Goal: Task Accomplishment & Management: Use online tool/utility

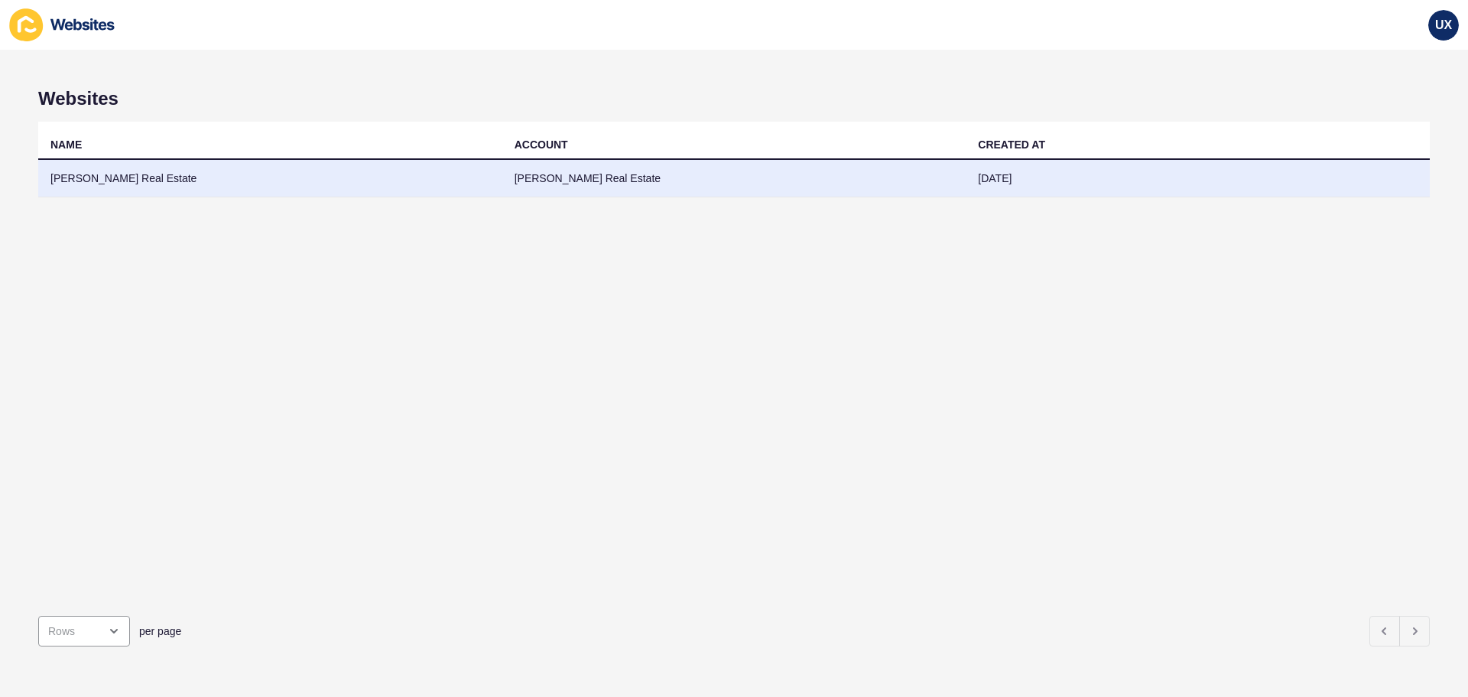
click at [537, 187] on td "[PERSON_NAME] Real Estate" at bounding box center [734, 178] width 464 height 37
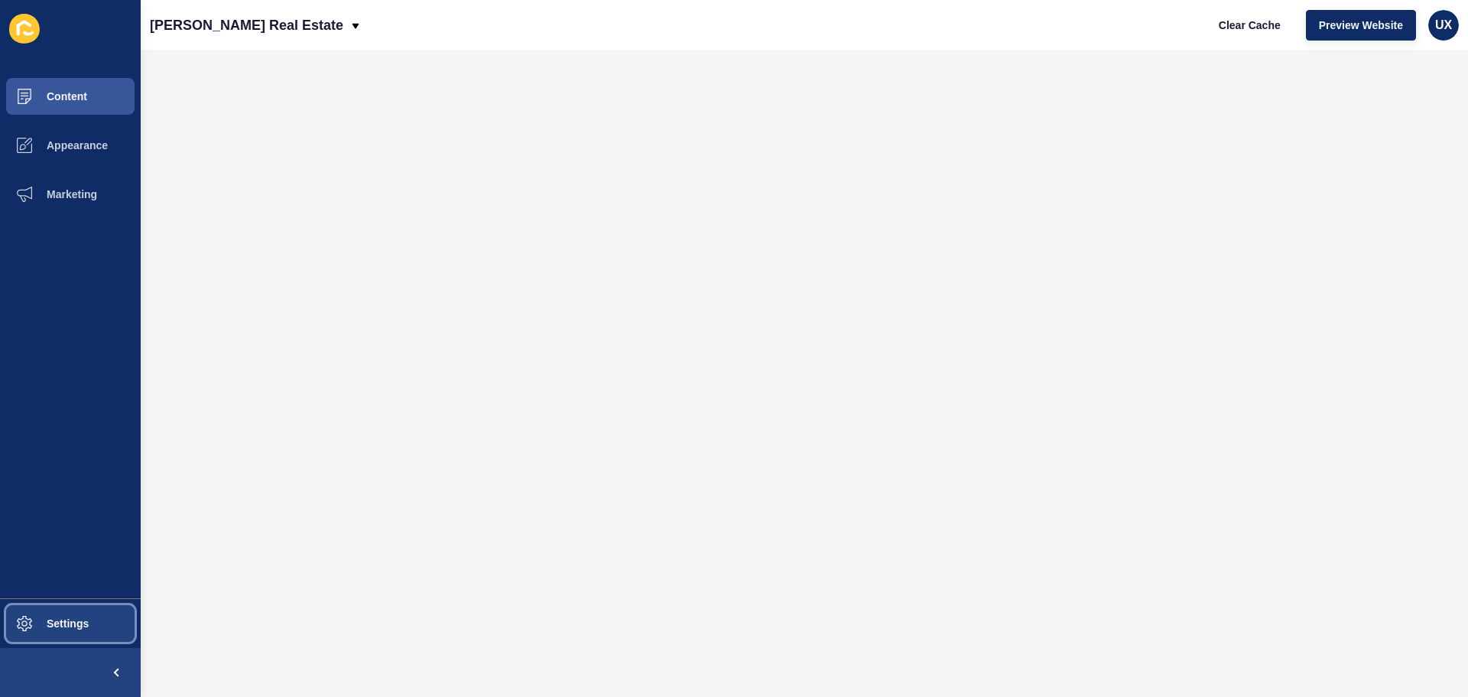
click at [82, 616] on button "Settings" at bounding box center [70, 623] width 141 height 49
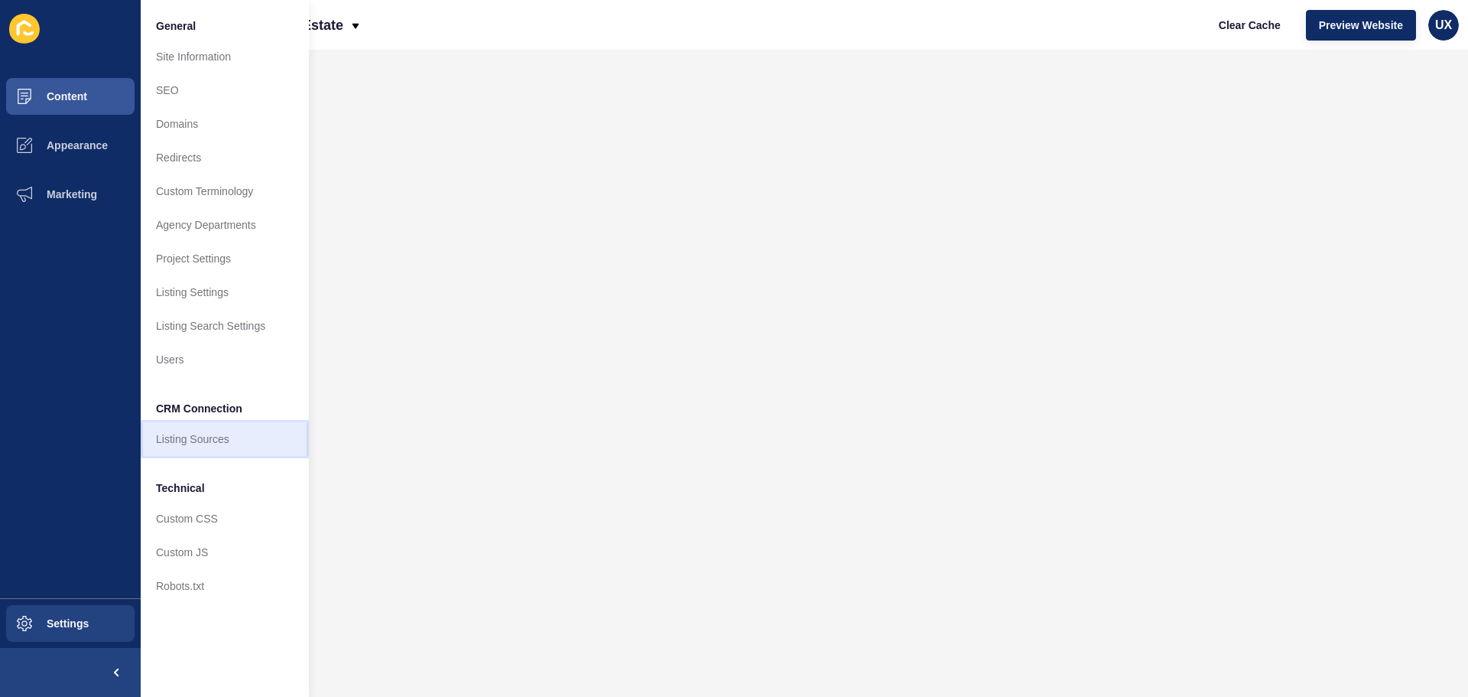
click at [218, 428] on link "Listing Sources" at bounding box center [225, 439] width 168 height 34
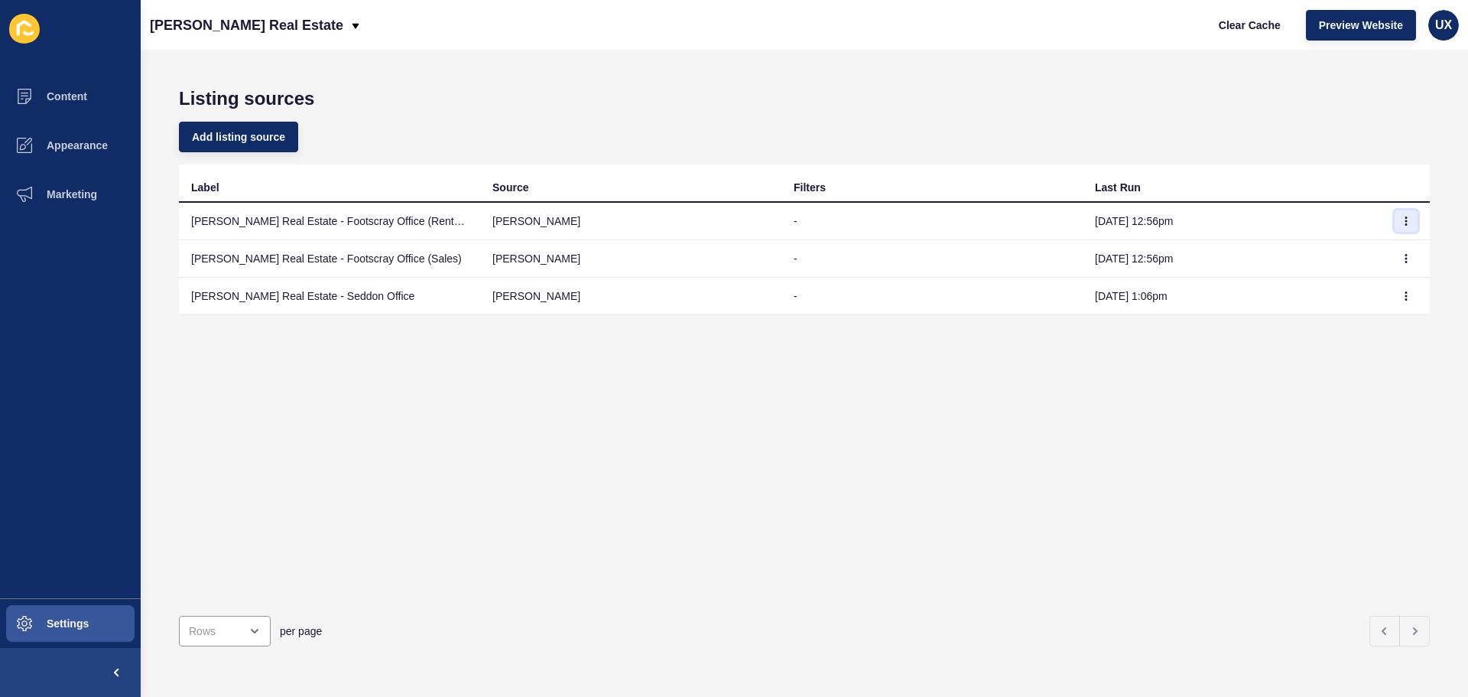
click at [1403, 223] on button "button" at bounding box center [1406, 220] width 23 height 21
click at [1380, 252] on link "Sync now" at bounding box center [1352, 252] width 107 height 34
click at [1402, 258] on icon "button" at bounding box center [1406, 258] width 9 height 9
click at [1374, 285] on link "Sync now" at bounding box center [1352, 289] width 107 height 34
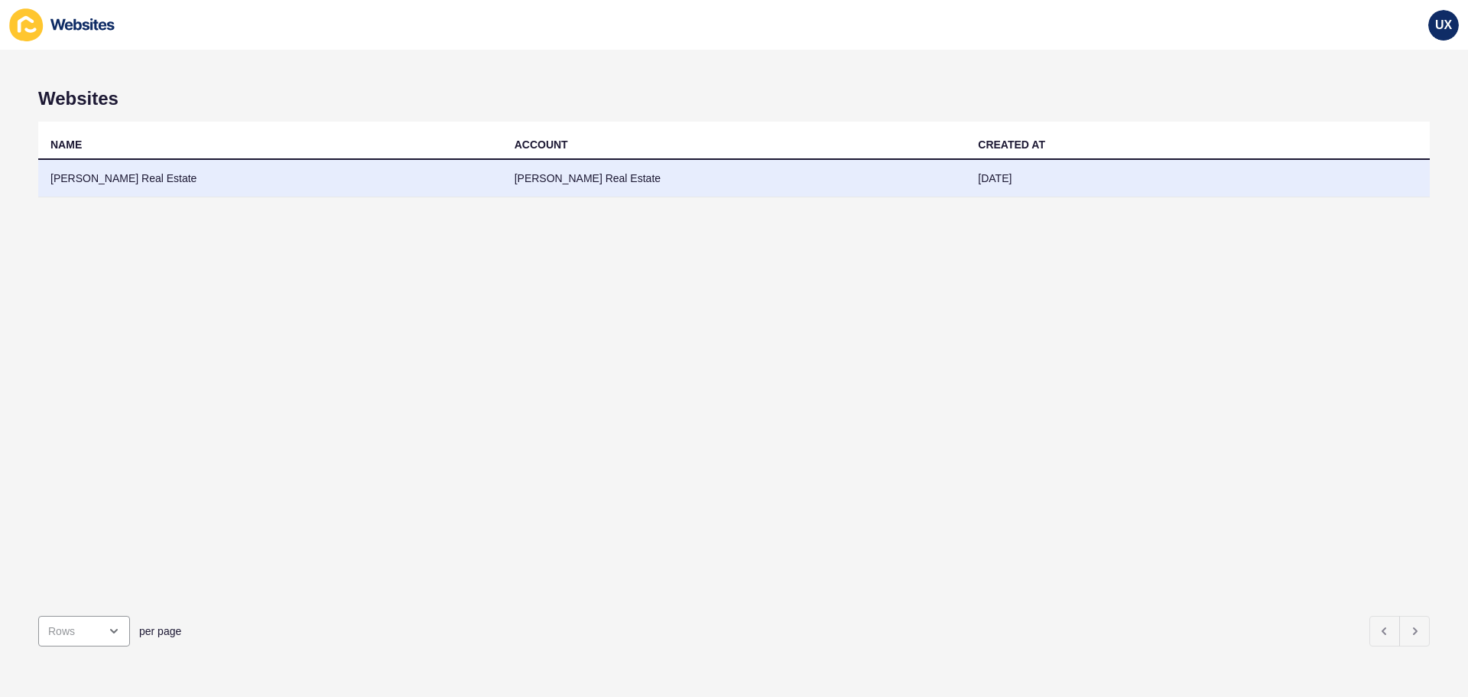
drag, startPoint x: 0, startPoint y: 0, endPoint x: 473, endPoint y: 173, distance: 504.0
click at [473, 173] on td "[PERSON_NAME] Real Estate" at bounding box center [270, 178] width 464 height 37
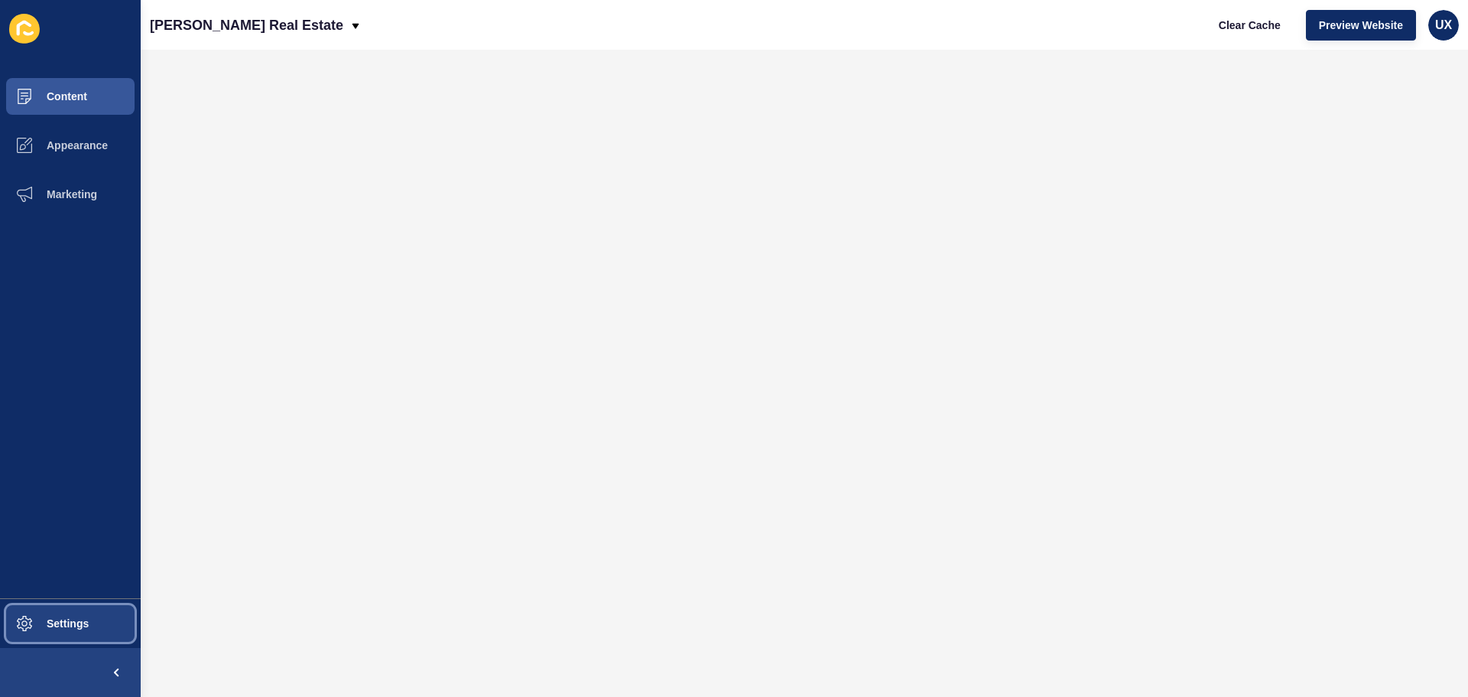
click at [99, 619] on button "Settings" at bounding box center [70, 623] width 141 height 49
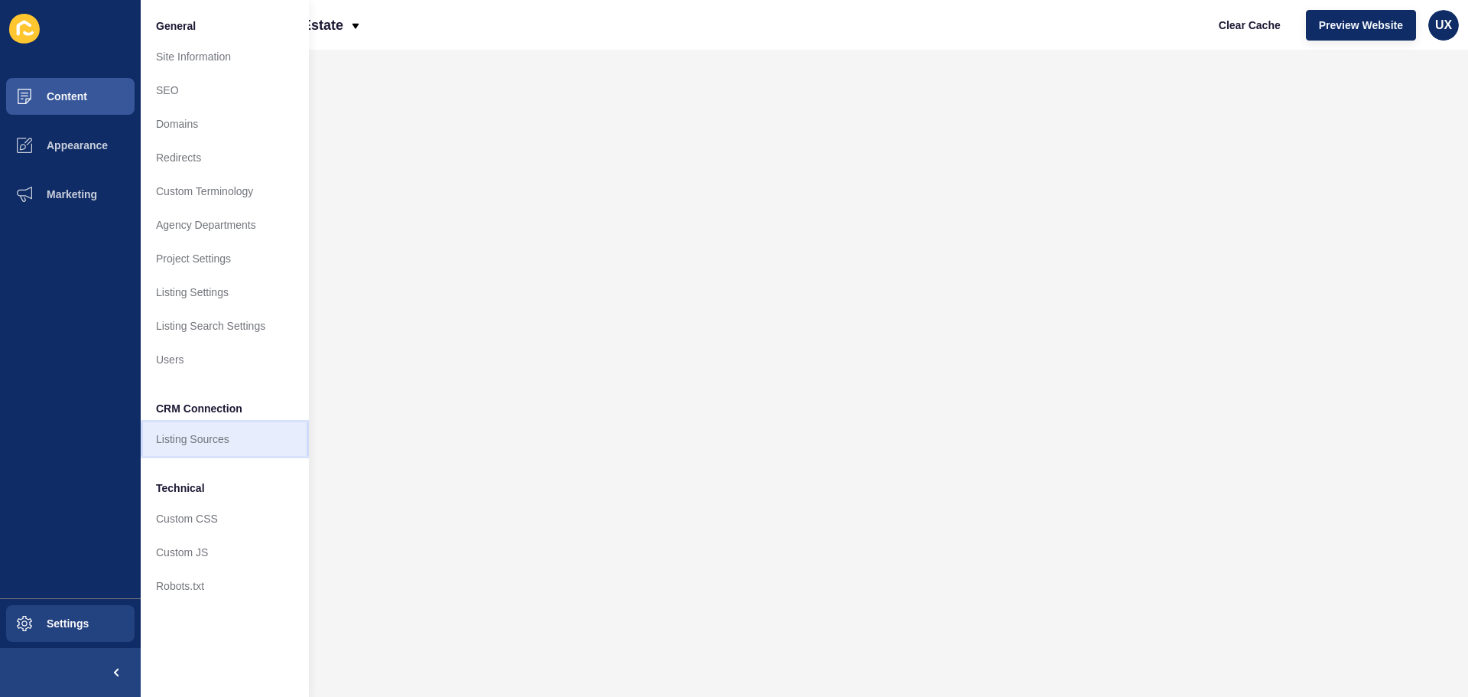
click at [241, 447] on link "Listing Sources" at bounding box center [225, 439] width 168 height 34
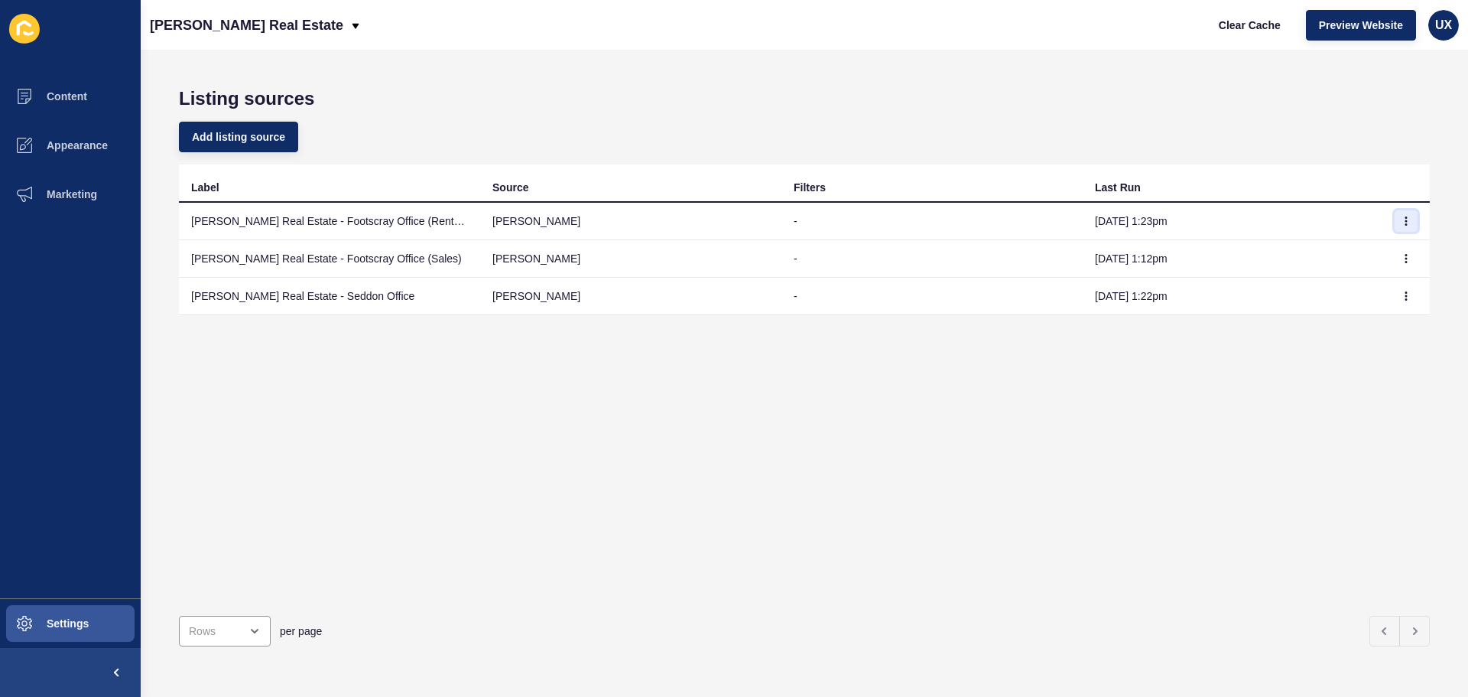
click at [1395, 215] on button "button" at bounding box center [1406, 220] width 23 height 21
click at [1387, 252] on link "Sync now" at bounding box center [1352, 252] width 107 height 34
click at [1402, 259] on icon "button" at bounding box center [1406, 258] width 9 height 9
click at [1366, 286] on link "Sync now" at bounding box center [1352, 289] width 107 height 34
